Goal: Task Accomplishment & Management: Manage account settings

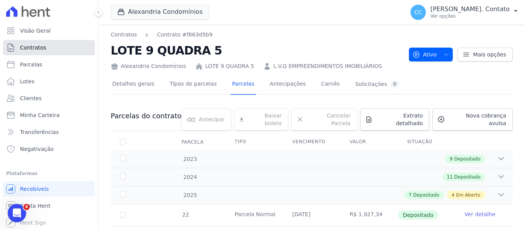
click at [40, 51] on span "Contratos" at bounding box center [33, 48] width 26 height 8
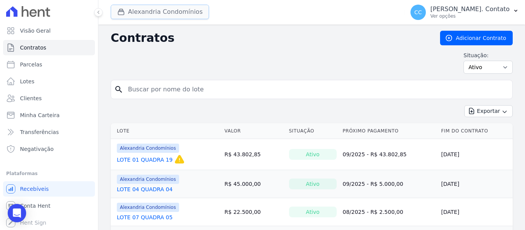
click at [166, 16] on button "Alexandria Condomínios" at bounding box center [160, 12] width 98 height 15
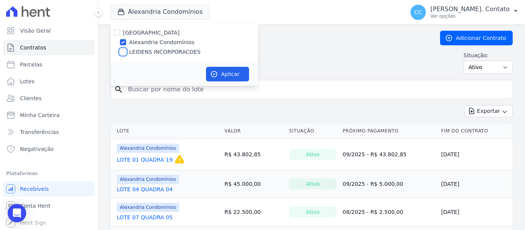
click at [123, 53] on input "LEIDENS INCORPORACOES" at bounding box center [123, 52] width 6 height 6
checkbox input "true"
click at [240, 81] on button "Aplicar" at bounding box center [227, 74] width 43 height 15
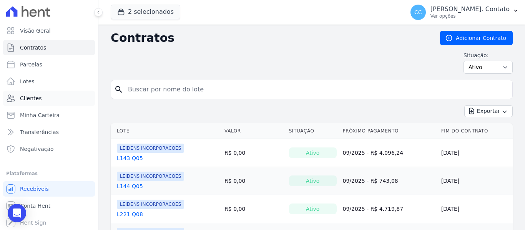
click at [24, 96] on span "Clientes" at bounding box center [31, 99] width 22 height 8
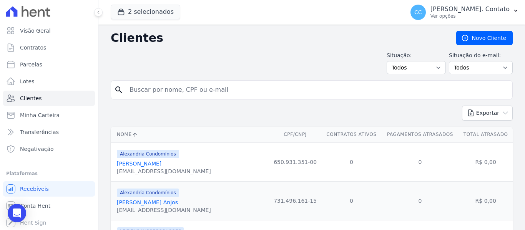
click at [143, 95] on input "search" at bounding box center [317, 89] width 384 height 15
type input "[PERSON_NAME]"
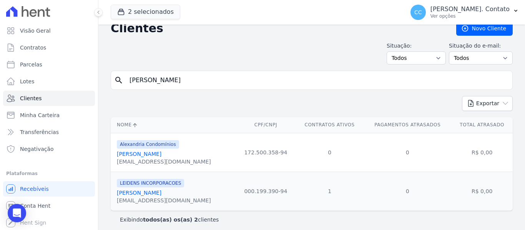
scroll to position [14, 0]
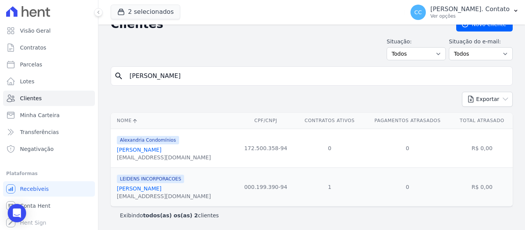
click at [138, 191] on link "[PERSON_NAME]" at bounding box center [139, 189] width 45 height 6
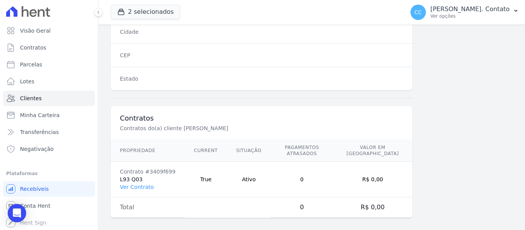
scroll to position [489, 0]
click at [138, 184] on link "Ver Contrato" at bounding box center [137, 187] width 34 height 6
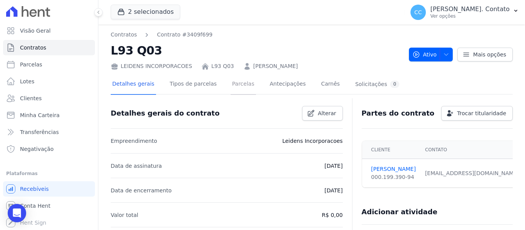
click at [234, 85] on link "Parcelas" at bounding box center [242, 85] width 25 height 20
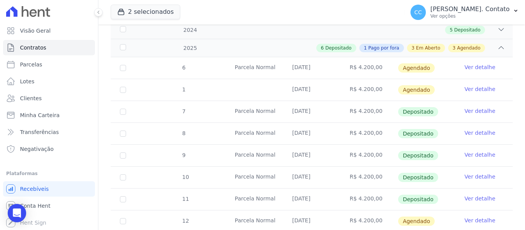
scroll to position [115, 0]
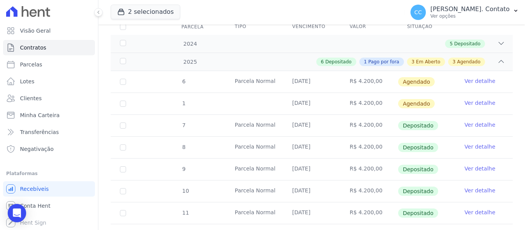
click at [464, 77] on link "Ver detalhe" at bounding box center [479, 81] width 31 height 8
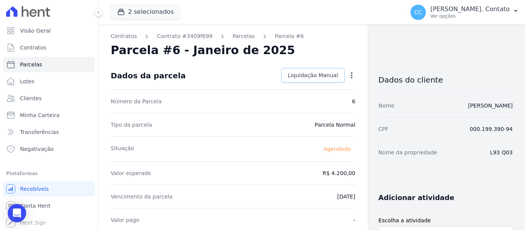
click at [323, 76] on span "Liquidação Manual" at bounding box center [313, 75] width 50 height 8
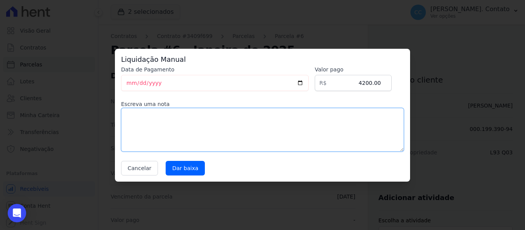
click at [189, 127] on textarea at bounding box center [262, 130] width 283 height 44
type textarea "PAGO POT FORA"
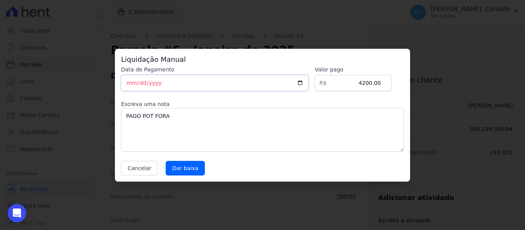
click at [305, 81] on input "[DATE]" at bounding box center [214, 83] width 187 height 16
type input "[DATE]"
click at [180, 168] on input "Dar baixa" at bounding box center [185, 168] width 39 height 15
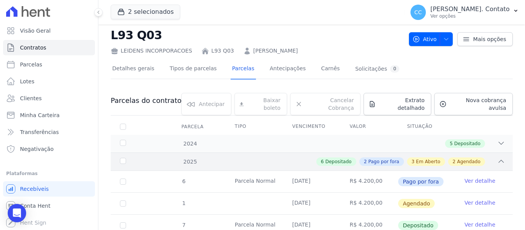
scroll to position [38, 0]
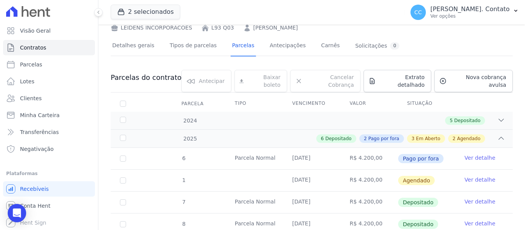
click at [469, 176] on link "Ver detalhe" at bounding box center [479, 180] width 31 height 8
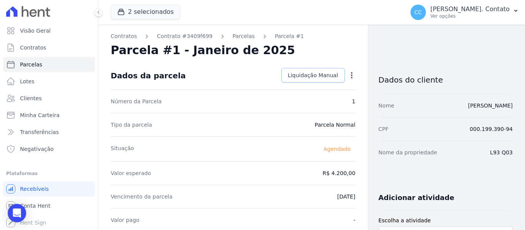
click at [321, 72] on span "Liquidação Manual" at bounding box center [313, 75] width 50 height 8
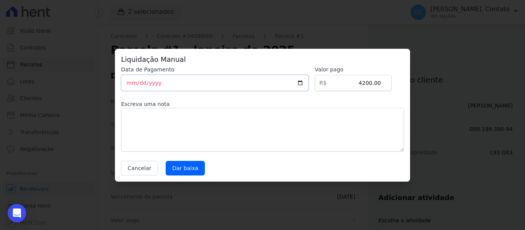
click at [306, 84] on input "[DATE]" at bounding box center [214, 83] width 187 height 16
type input "[DATE]"
click at [154, 136] on textarea at bounding box center [262, 130] width 283 height 44
drag, startPoint x: 166, startPoint y: 163, endPoint x: 214, endPoint y: 157, distance: 48.4
click at [166, 163] on input "Dar baixa" at bounding box center [185, 168] width 39 height 15
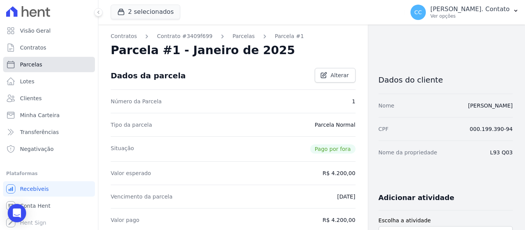
click at [30, 66] on span "Parcelas" at bounding box center [31, 65] width 22 height 8
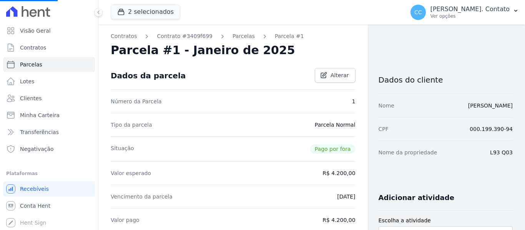
select select
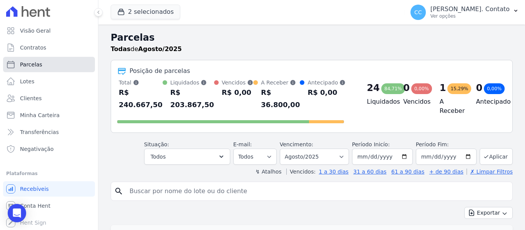
click at [29, 66] on span "Parcelas" at bounding box center [31, 65] width 22 height 8
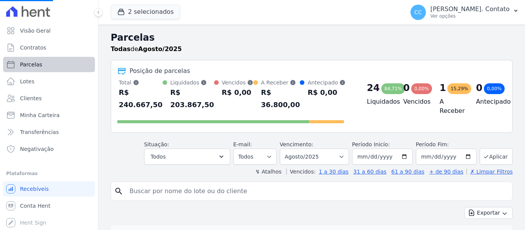
select select
